Goal: Information Seeking & Learning: Learn about a topic

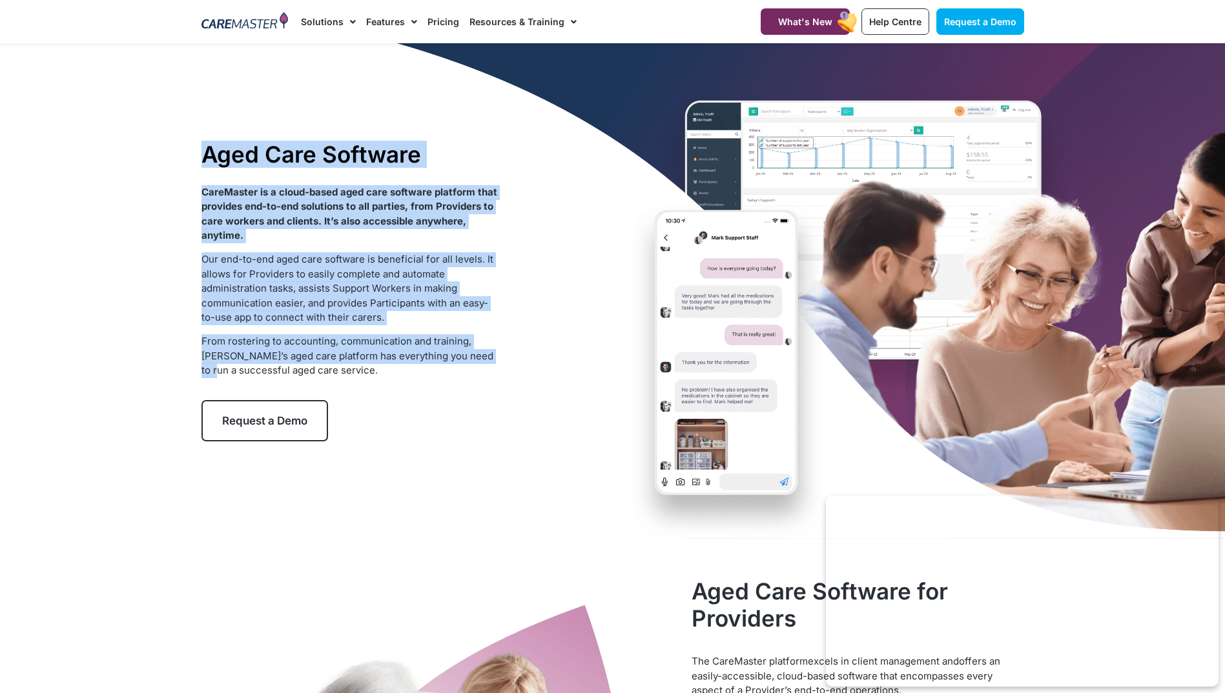
drag, startPoint x: -3, startPoint y: 379, endPoint x: 0, endPoint y: 389, distance: 10.0
